Goal: Task Accomplishment & Management: Use online tool/utility

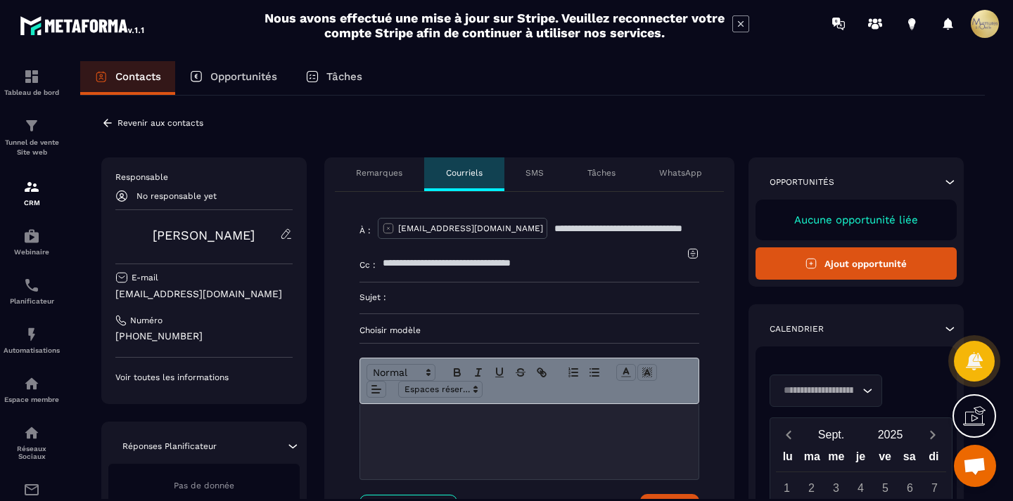
click at [537, 175] on p "SMS" at bounding box center [534, 172] width 18 height 11
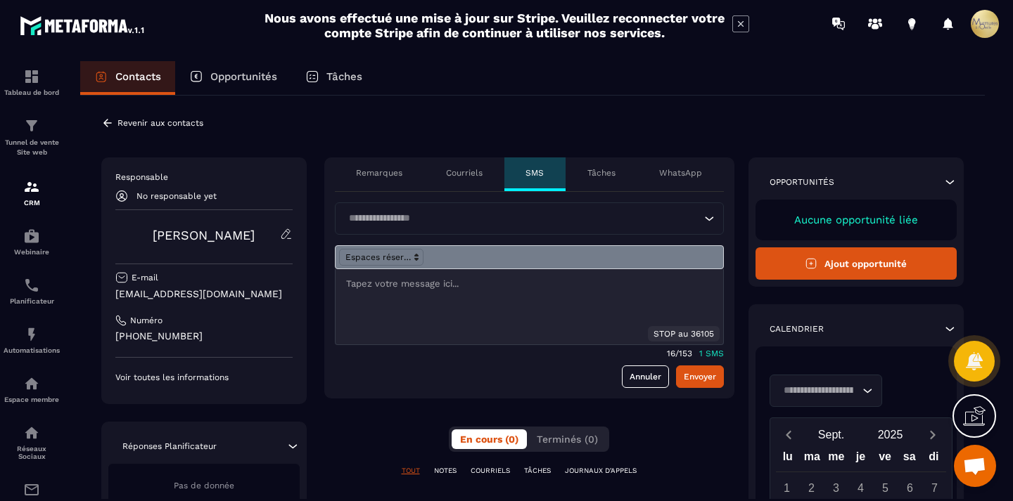
click at [604, 169] on p "Tâches" at bounding box center [601, 172] width 28 height 11
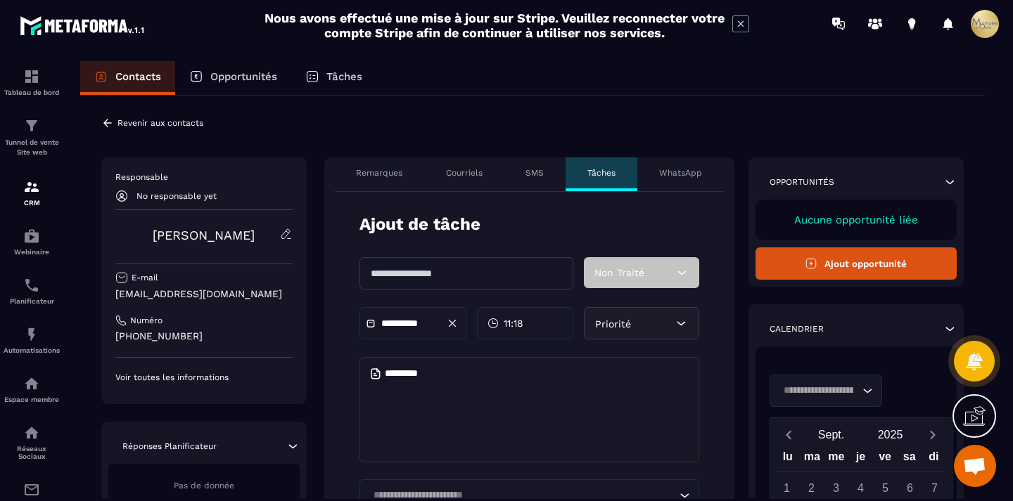
click at [692, 167] on div "WhatsApp" at bounding box center [680, 175] width 86 height 34
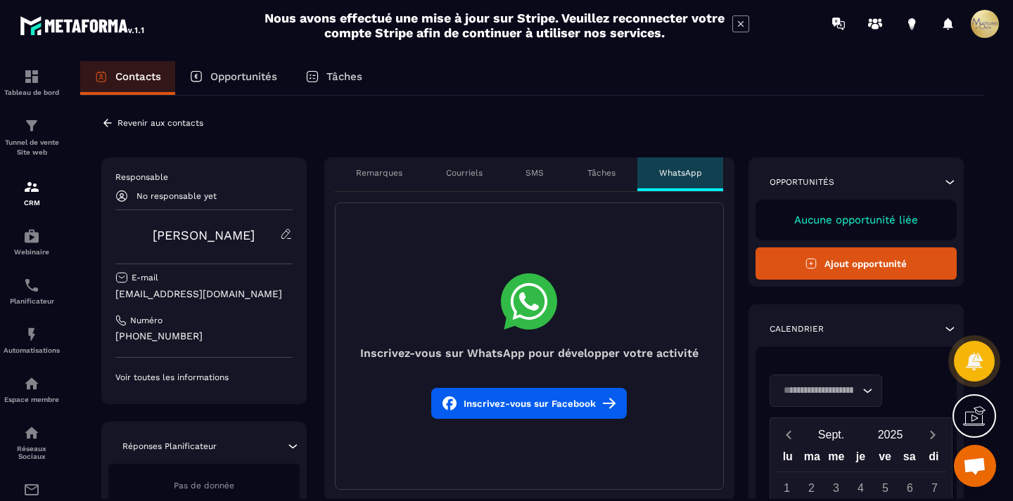
scroll to position [257, 0]
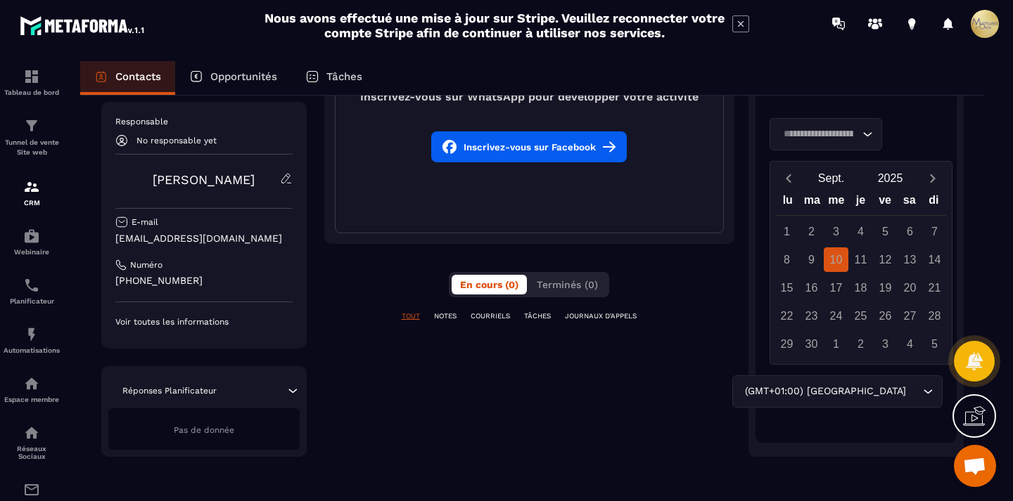
click at [584, 151] on button "Inscrivez-vous sur Facebook" at bounding box center [528, 147] width 195 height 31
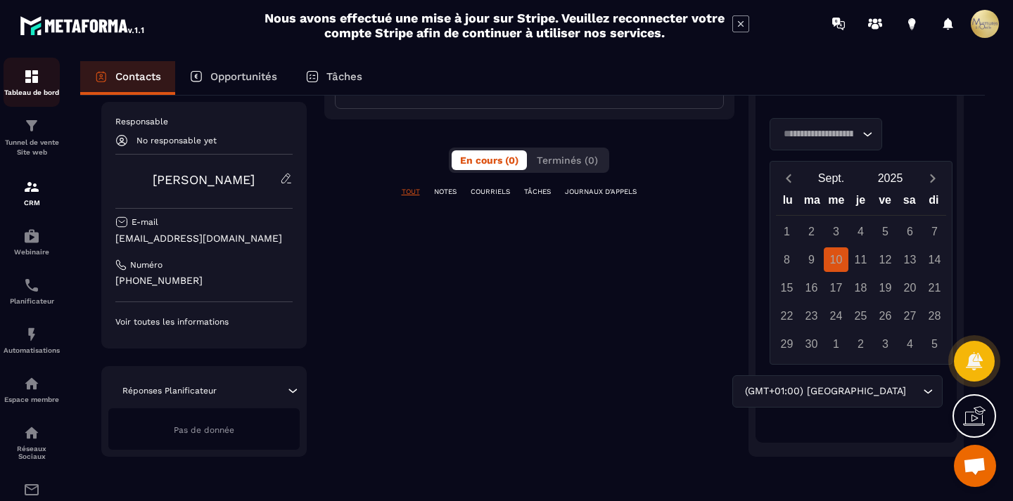
click at [28, 84] on img at bounding box center [31, 76] width 17 height 17
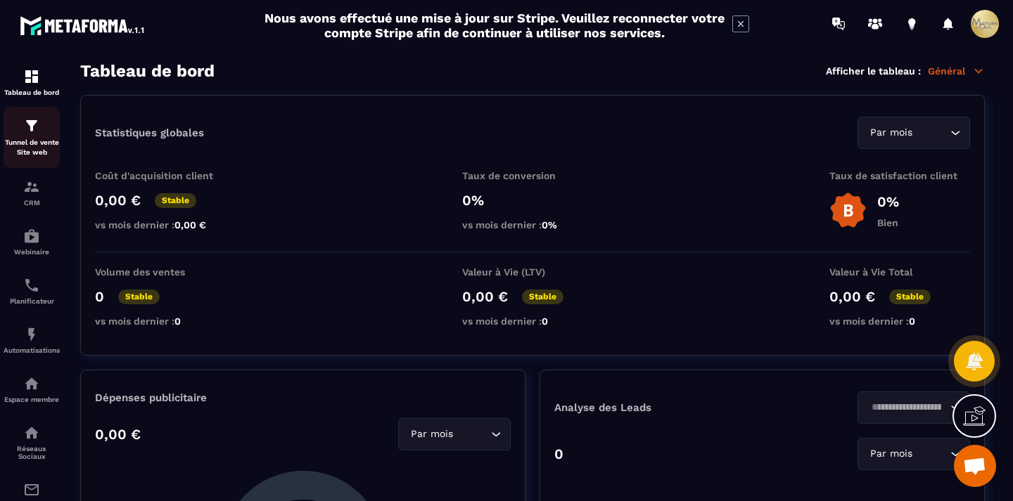
click at [16, 139] on p "Tunnel de vente Site web" at bounding box center [32, 148] width 56 height 20
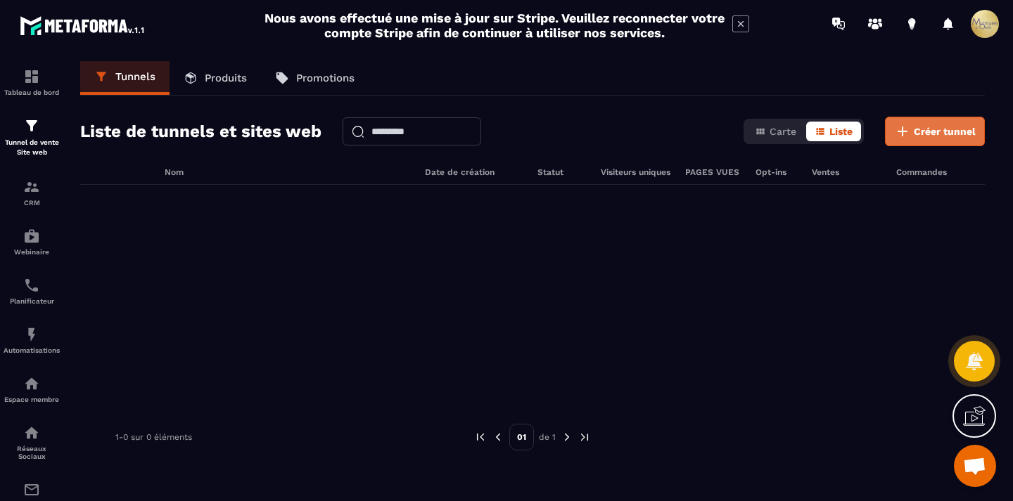
click at [934, 129] on span "Créer tunnel" at bounding box center [944, 131] width 62 height 14
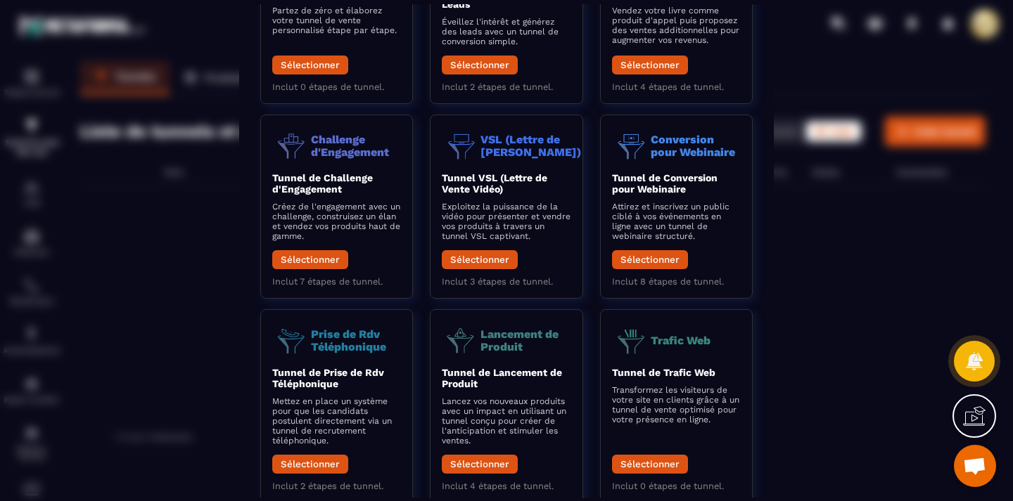
scroll to position [182, 0]
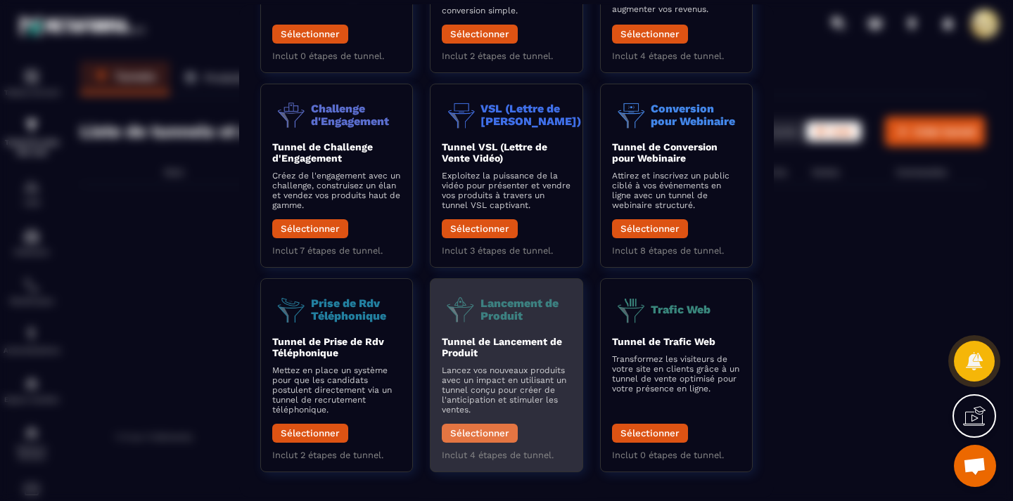
click at [485, 427] on button "Sélectionner" at bounding box center [480, 433] width 76 height 19
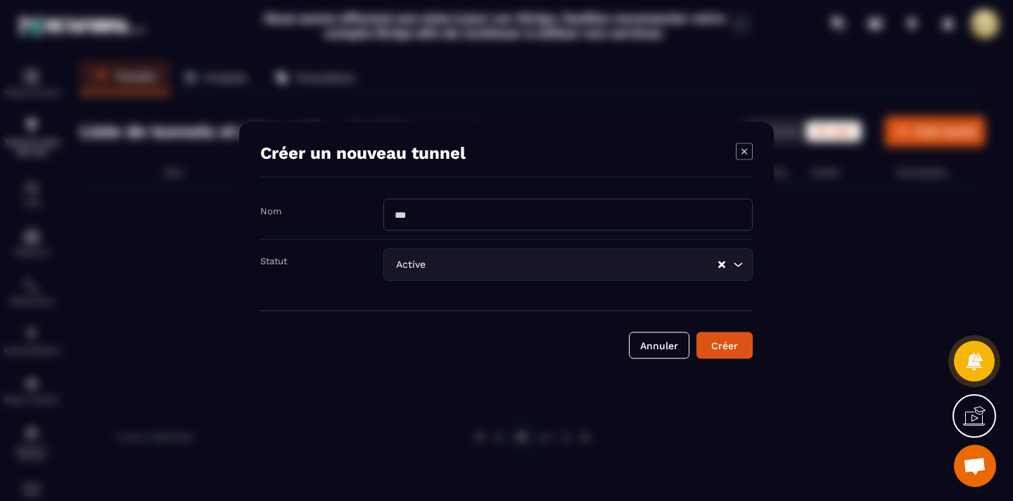
click at [452, 215] on input "Modal window" at bounding box center [567, 214] width 369 height 32
type input "**********"
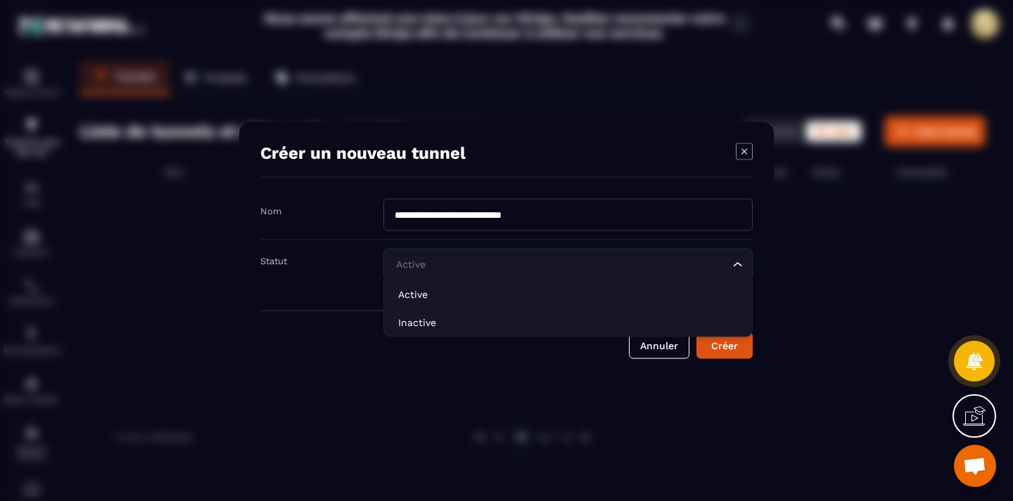
click at [748, 265] on div "Active Loading..." at bounding box center [567, 264] width 369 height 32
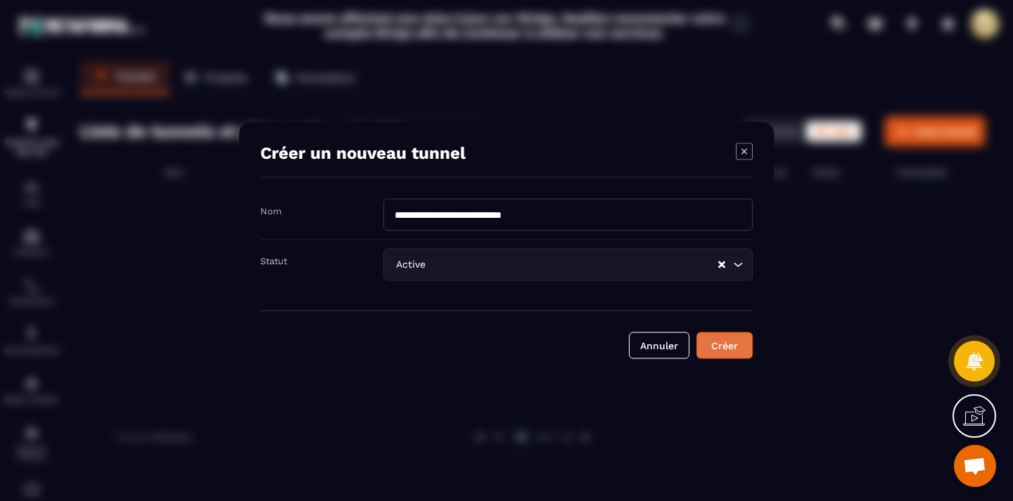
click at [717, 350] on div "Créer" at bounding box center [724, 345] width 38 height 14
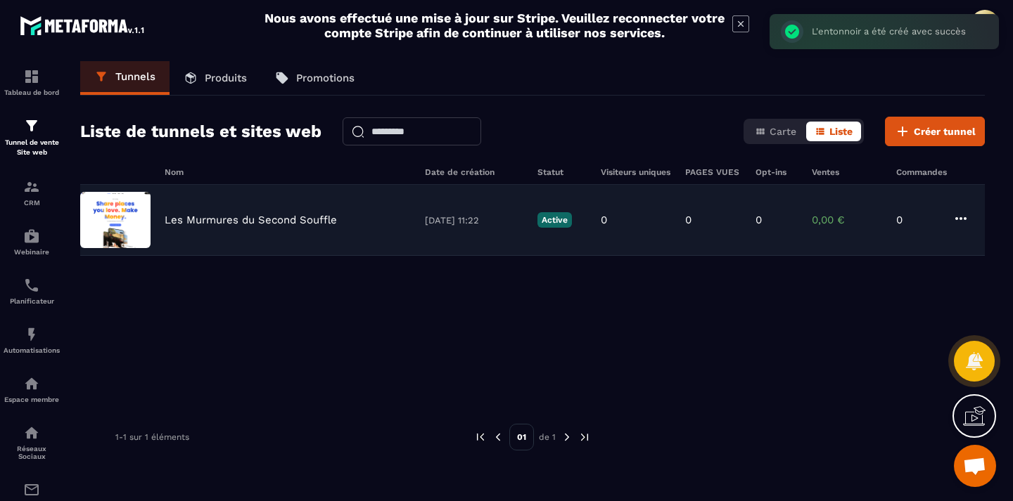
click at [278, 219] on p "Les Murmures du Second Souffle" at bounding box center [251, 220] width 172 height 13
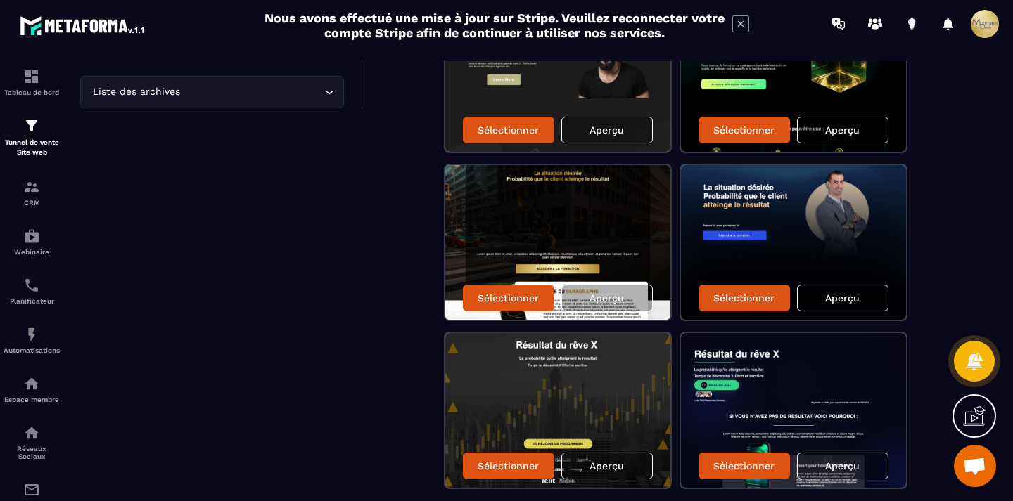
scroll to position [227, 0]
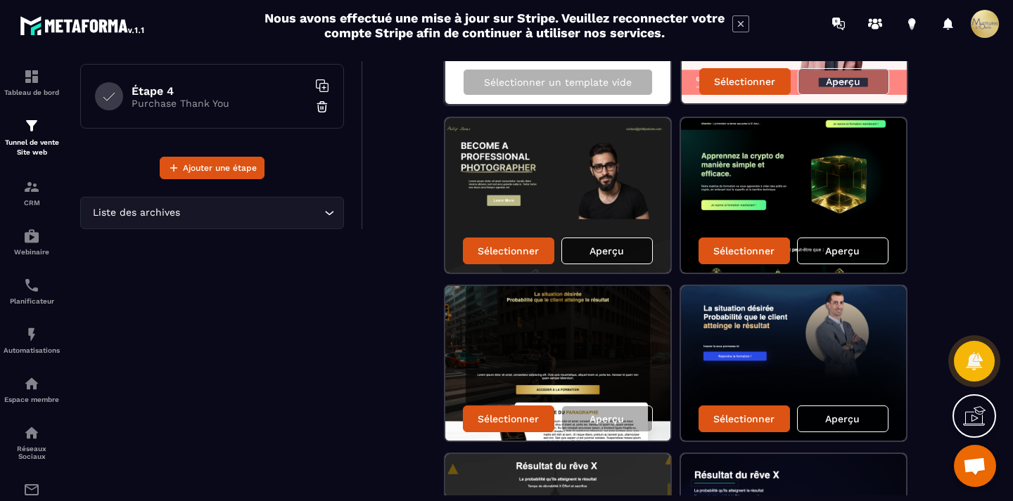
click at [584, 245] on div "Aperçu" at bounding box center [606, 251] width 91 height 27
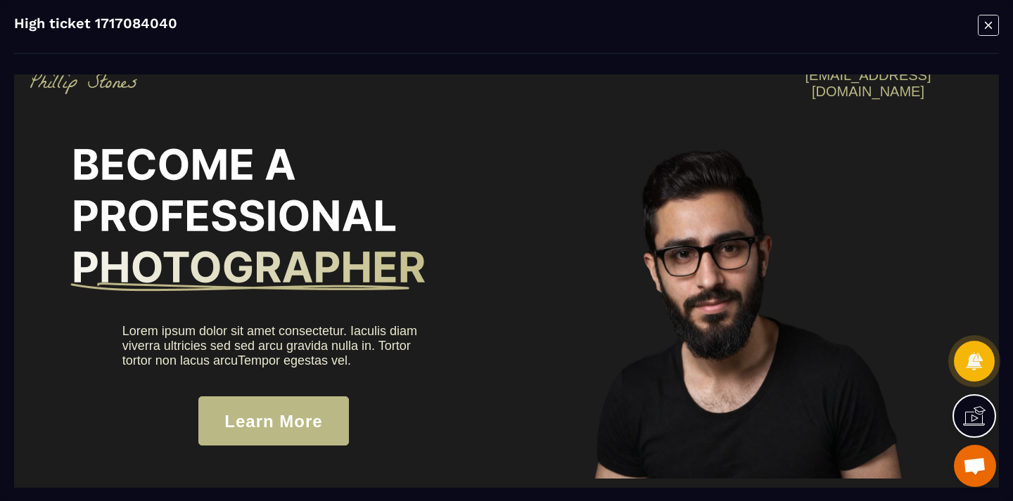
scroll to position [0, 0]
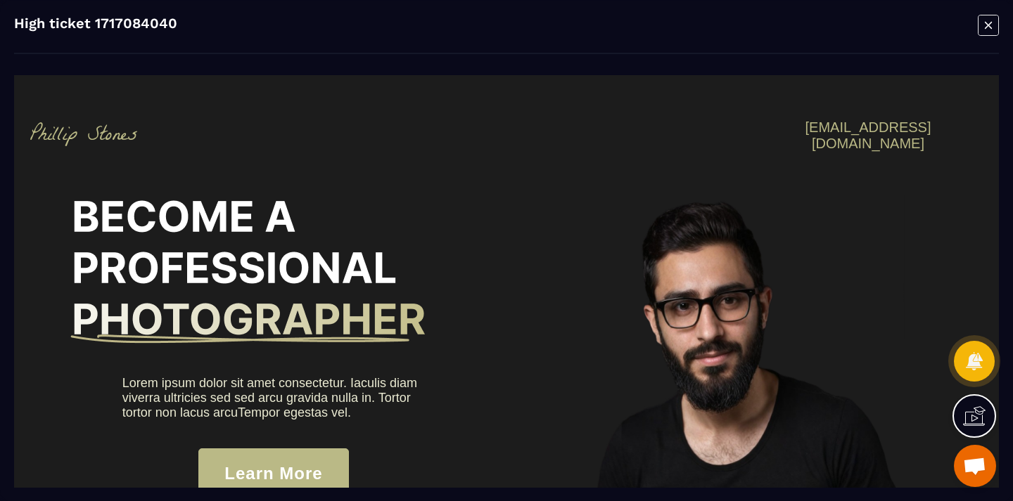
click at [992, 17] on icon "Modal window" at bounding box center [987, 25] width 21 height 22
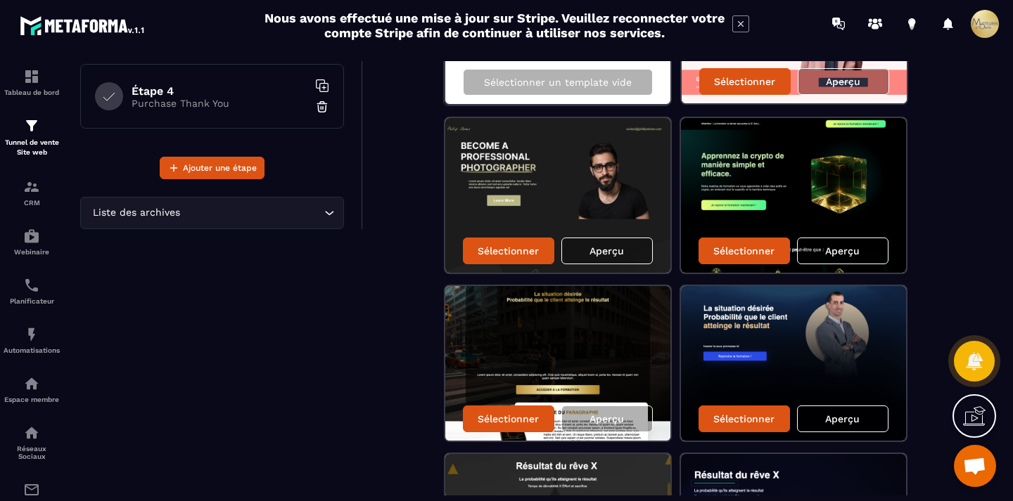
click at [815, 410] on div "Aperçu" at bounding box center [842, 419] width 91 height 27
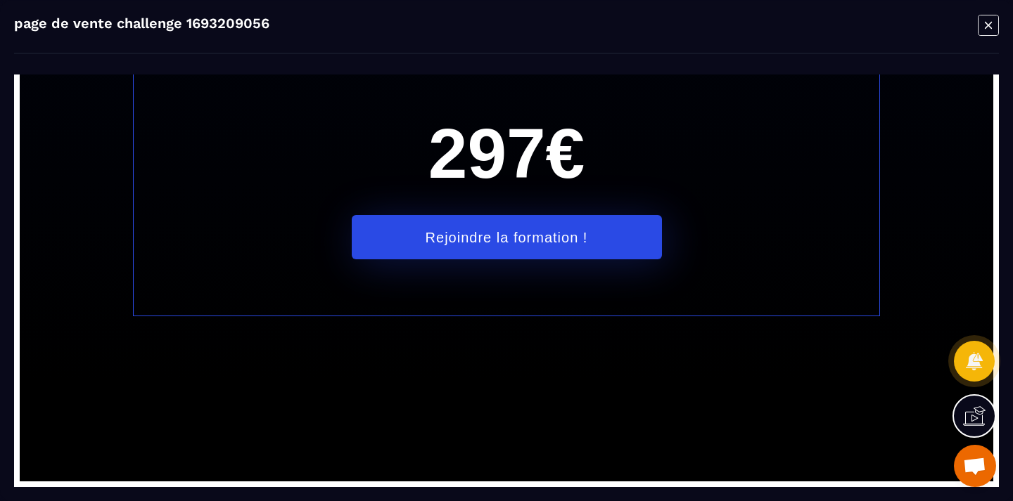
scroll to position [6700, 0]
click at [986, 20] on icon "Modal window" at bounding box center [987, 25] width 21 height 22
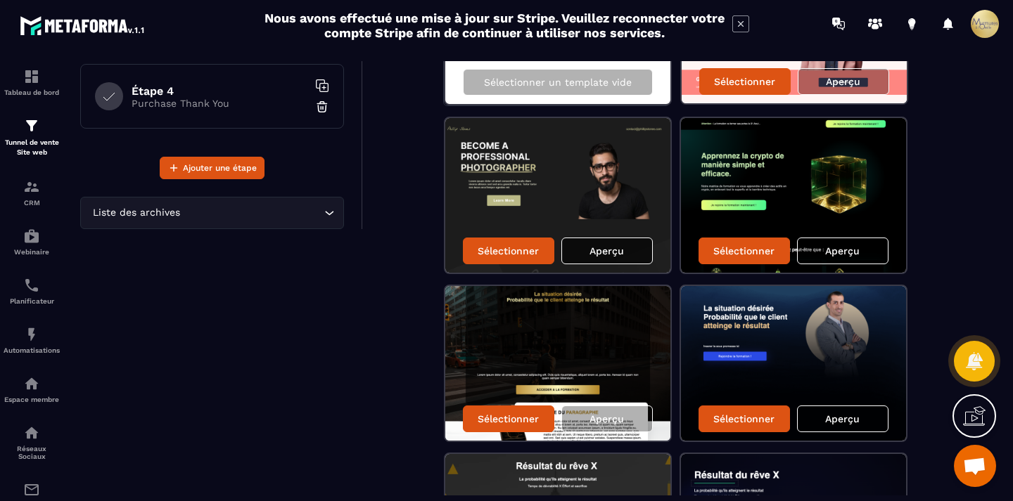
click at [612, 243] on div "Aperçu" at bounding box center [606, 251] width 91 height 27
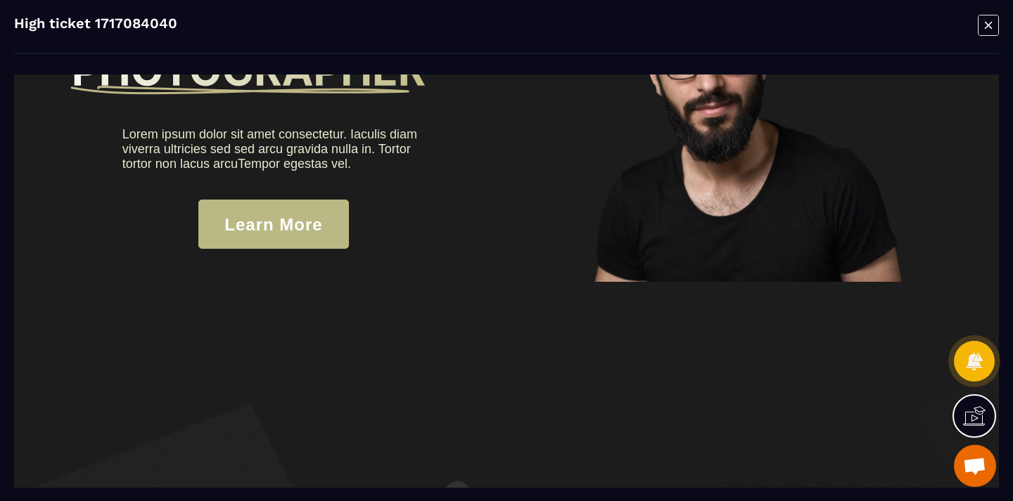
scroll to position [0, 0]
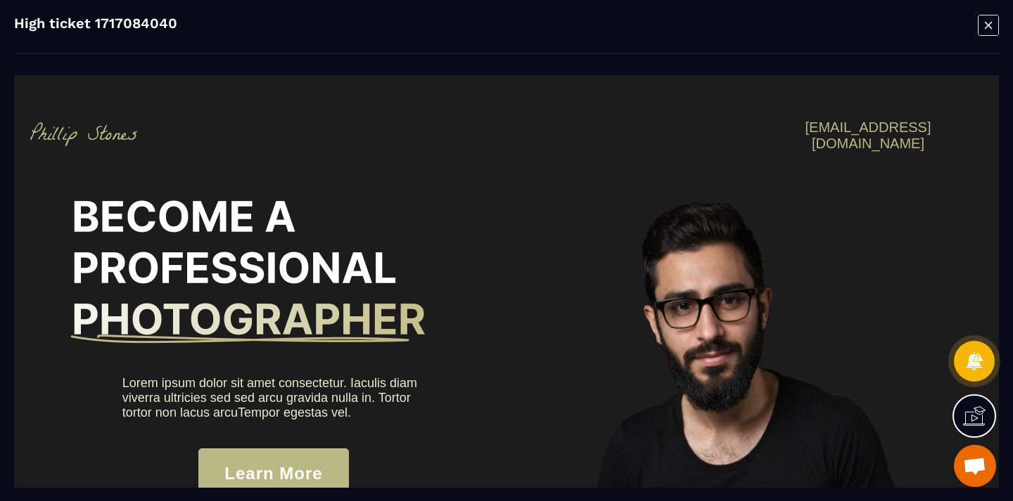
click at [983, 30] on icon "Modal window" at bounding box center [987, 25] width 21 height 22
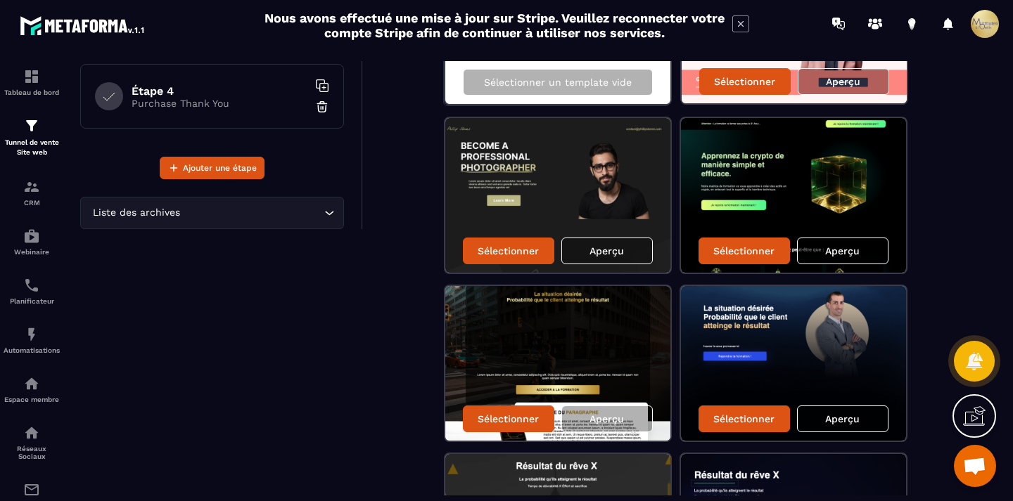
click at [850, 248] on p "Aperçu" at bounding box center [842, 250] width 34 height 11
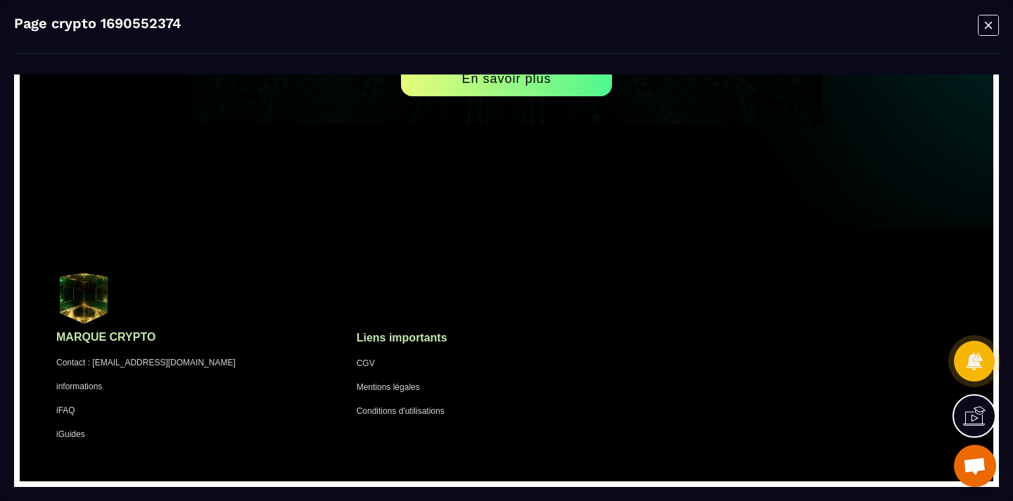
scroll to position [5552, 0]
click at [988, 26] on icon "Modal window" at bounding box center [987, 25] width 21 height 22
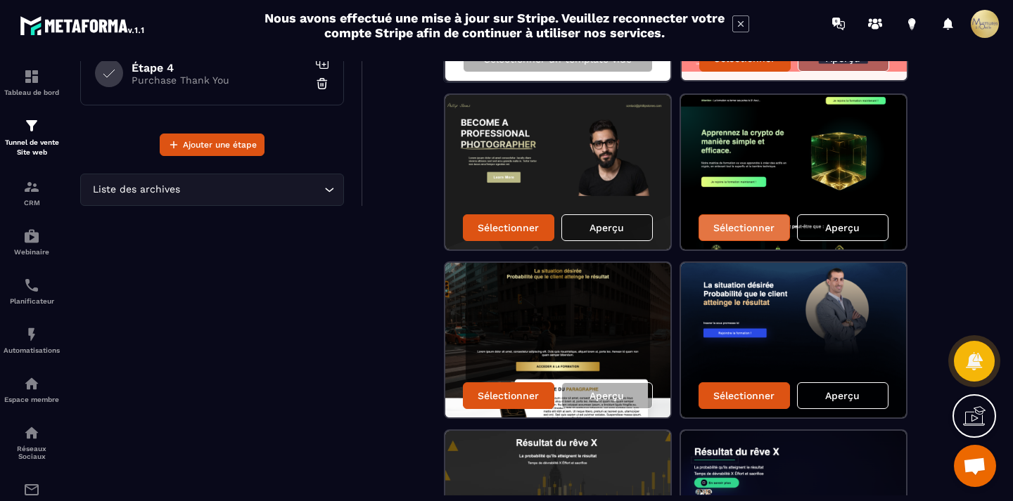
scroll to position [409, 0]
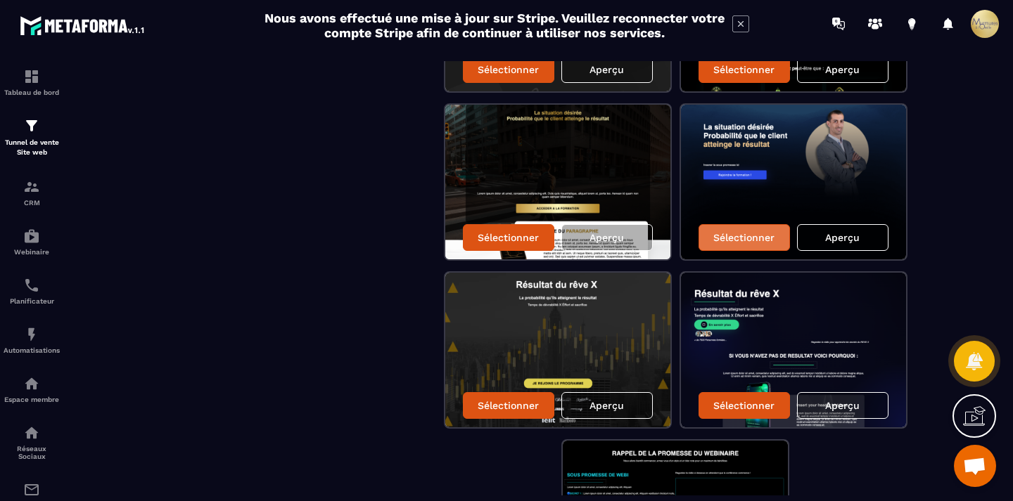
click at [758, 241] on p "Sélectionner" at bounding box center [743, 237] width 61 height 11
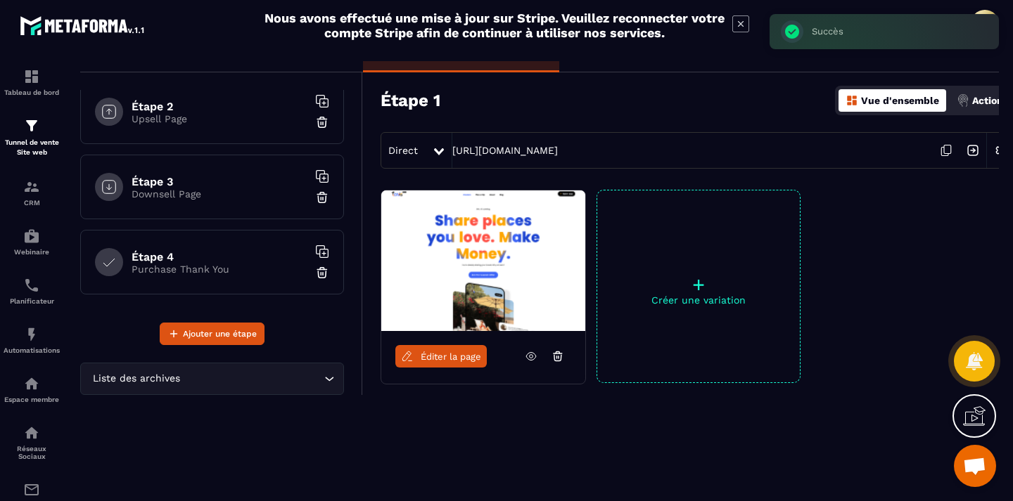
click at [441, 150] on icon at bounding box center [439, 151] width 10 height 7
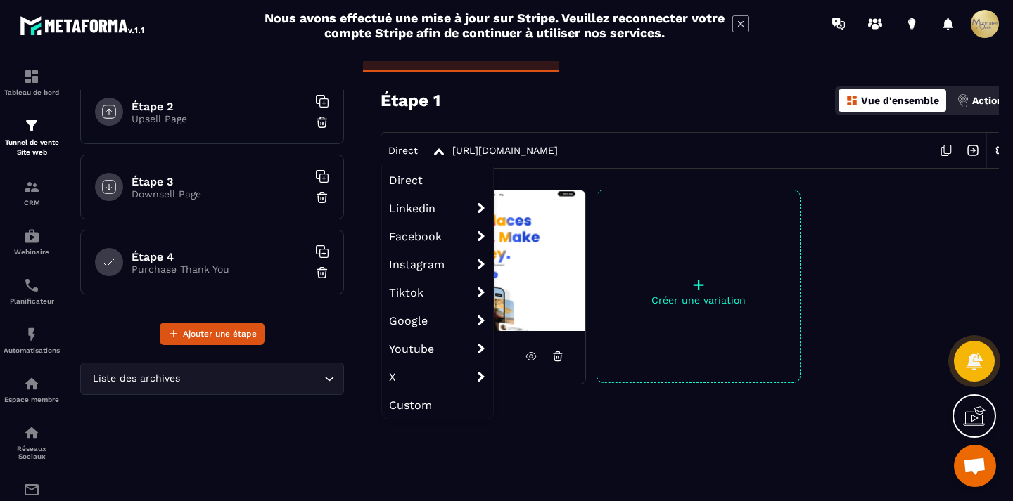
click at [537, 432] on div "Éditer la page + Créer une variation" at bounding box center [689, 322] width 652 height 264
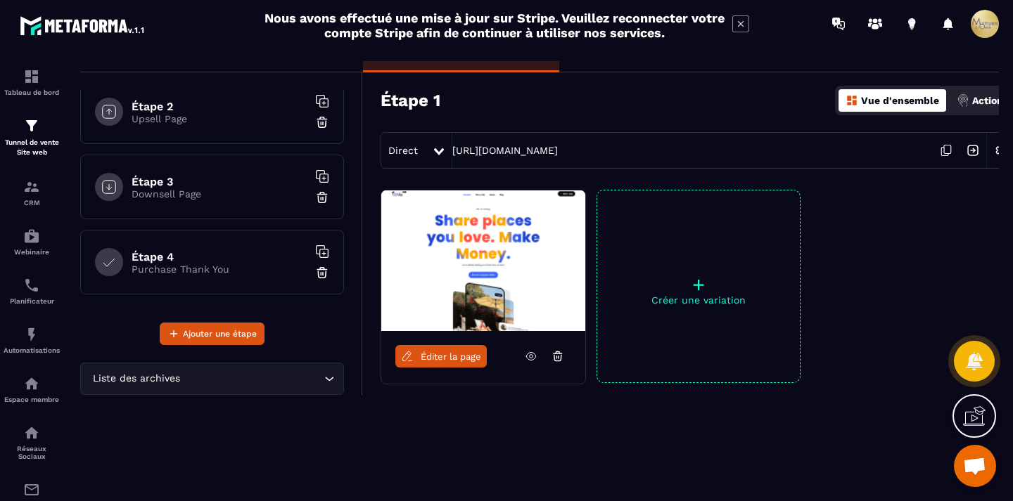
click at [466, 357] on span "Éditer la page" at bounding box center [451, 357] width 60 height 11
